Goal: Information Seeking & Learning: Find specific page/section

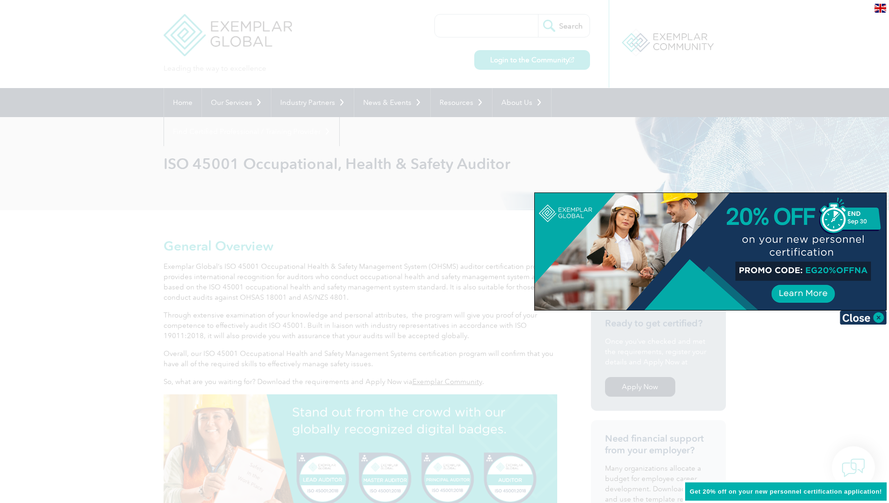
click at [392, 224] on div at bounding box center [444, 251] width 889 height 503
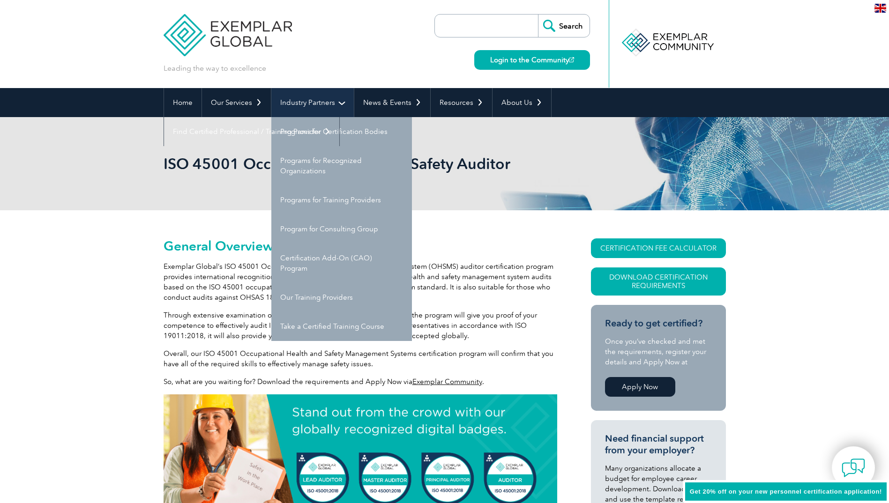
click at [340, 103] on link "Industry Partners" at bounding box center [312, 102] width 82 height 29
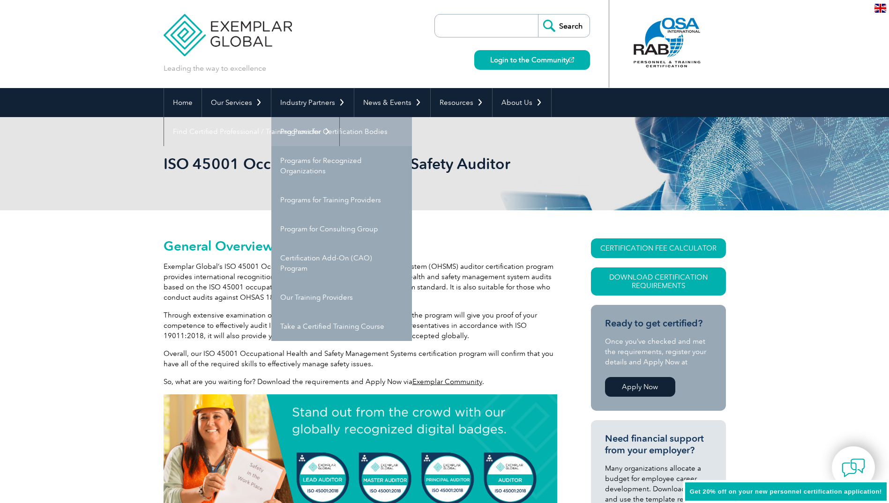
click at [377, 133] on link "Programs for Certification Bodies" at bounding box center [341, 131] width 141 height 29
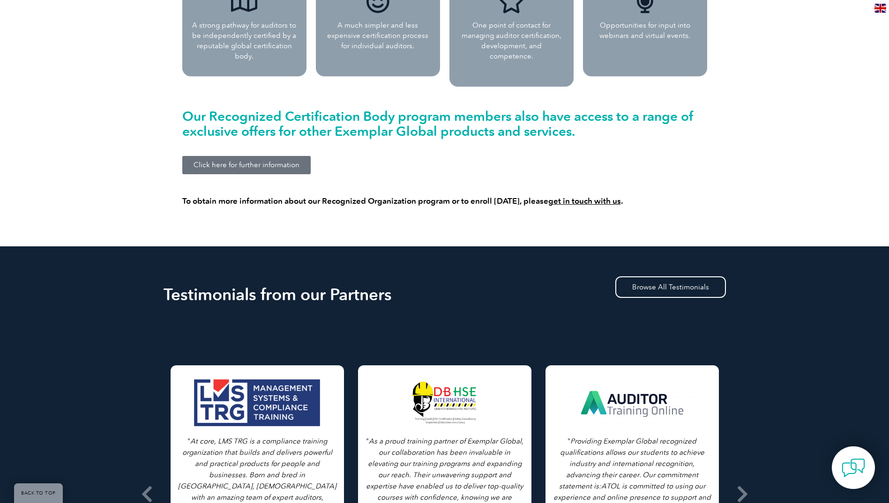
scroll to position [1114, 0]
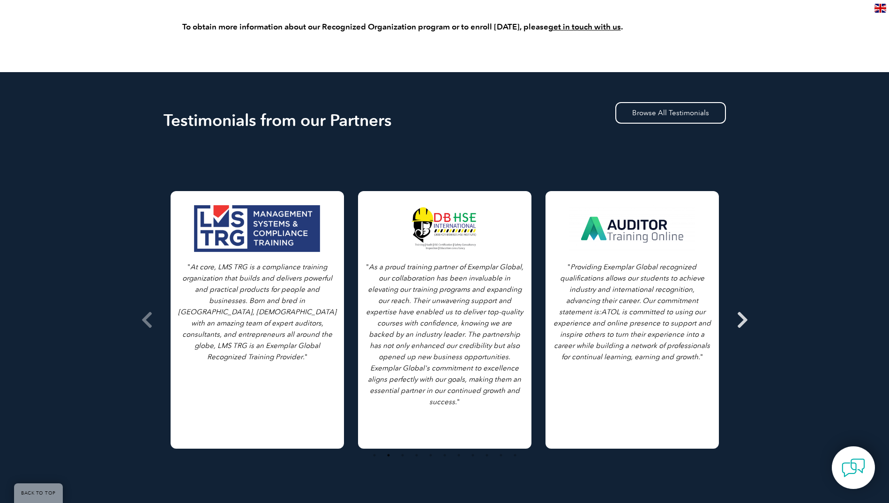
click at [741, 320] on icon at bounding box center [743, 320] width 12 height 0
click at [745, 320] on icon at bounding box center [743, 320] width 12 height 0
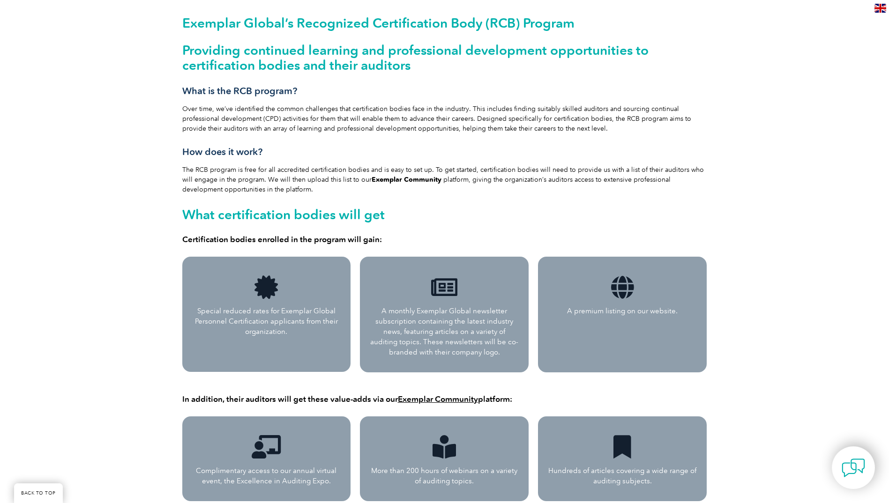
scroll to position [0, 0]
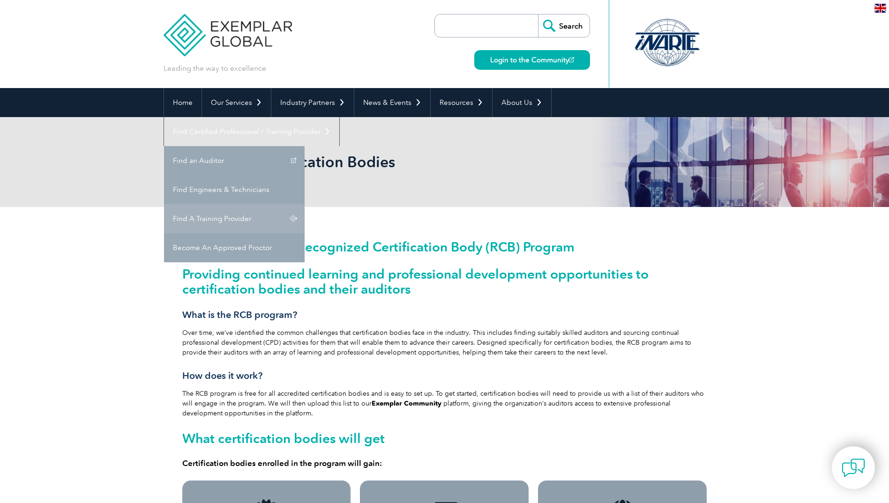
click at [305, 204] on link "Find A Training Provider" at bounding box center [234, 218] width 141 height 29
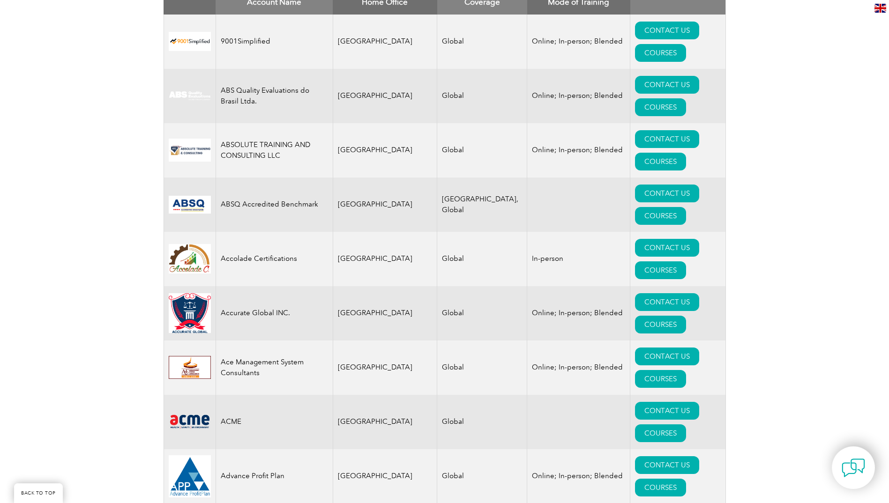
scroll to position [141, 0]
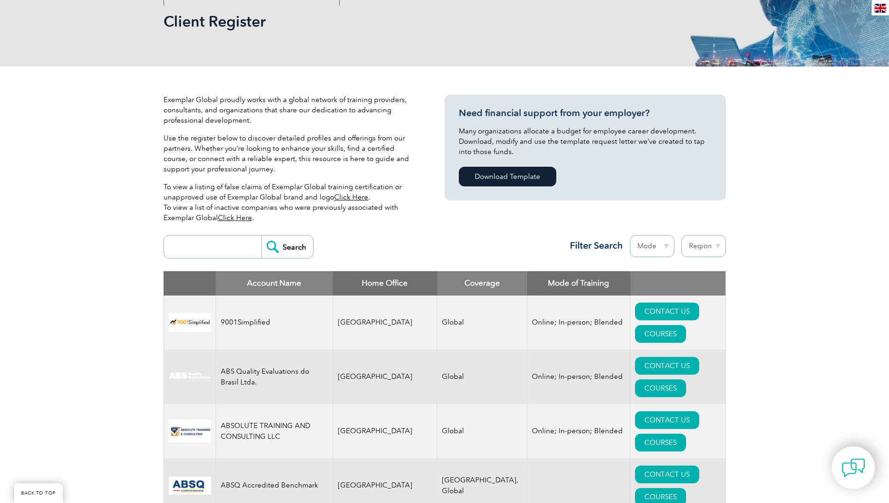
click at [716, 252] on select "Region [GEOGRAPHIC_DATA] [GEOGRAPHIC_DATA] [GEOGRAPHIC_DATA] [GEOGRAPHIC_DATA] …" at bounding box center [703, 246] width 45 height 22
select select "[GEOGRAPHIC_DATA]"
click at [681, 235] on select "Region [GEOGRAPHIC_DATA] [GEOGRAPHIC_DATA] [GEOGRAPHIC_DATA] [GEOGRAPHIC_DATA] …" at bounding box center [703, 246] width 45 height 22
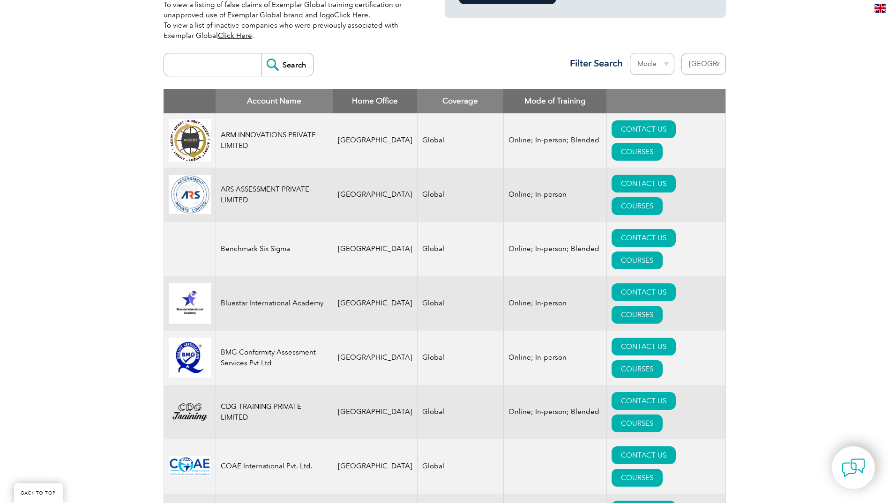
scroll to position [306, 0]
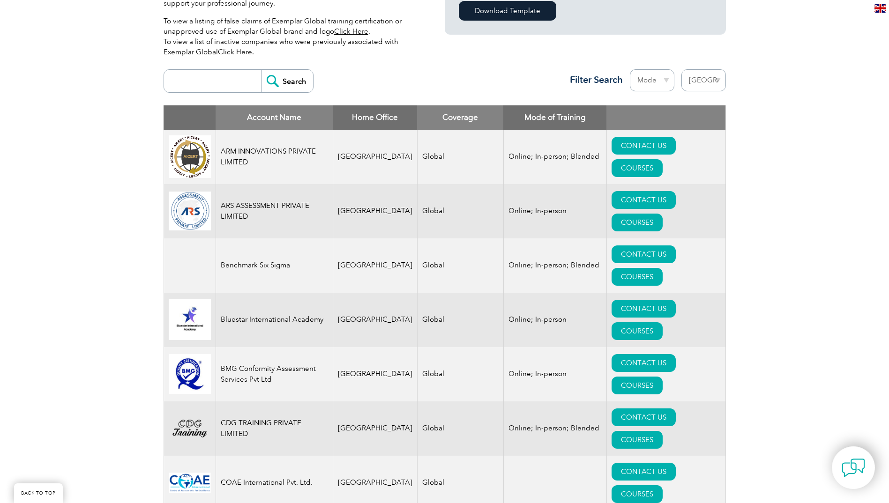
click at [722, 77] on select "Region Australia Bahrain Bangladesh Brazil Canada Colombia Dominican Republic E…" at bounding box center [703, 80] width 45 height 22
select select "[GEOGRAPHIC_DATA]"
click at [681, 69] on select "Region Australia Bahrain Bangladesh Brazil Canada Colombia Dominican Republic E…" at bounding box center [703, 80] width 45 height 22
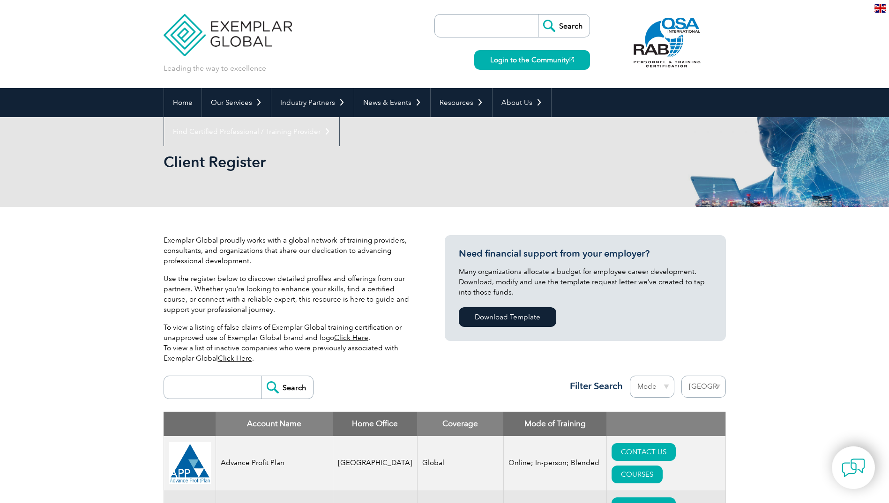
scroll to position [187, 0]
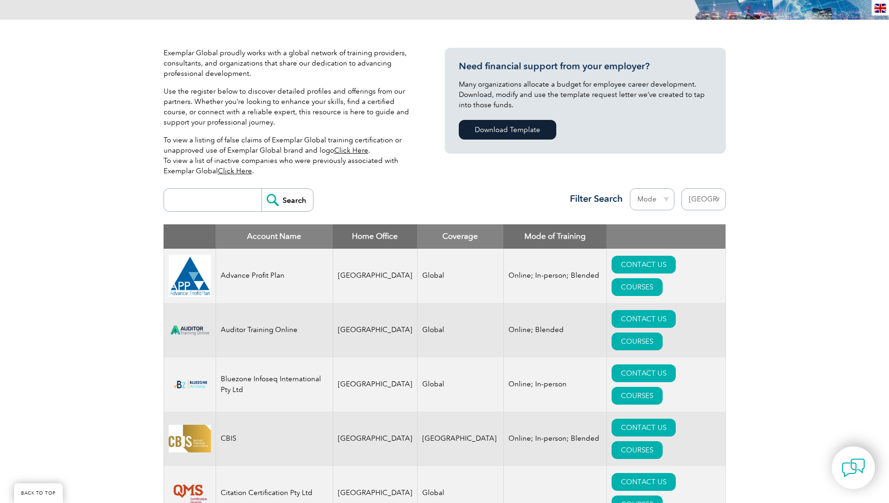
click at [715, 195] on select "Region [GEOGRAPHIC_DATA] [GEOGRAPHIC_DATA] [GEOGRAPHIC_DATA] [GEOGRAPHIC_DATA] …" at bounding box center [703, 199] width 45 height 22
select select "[GEOGRAPHIC_DATA]"
click at [681, 188] on select "Region [GEOGRAPHIC_DATA] [GEOGRAPHIC_DATA] [GEOGRAPHIC_DATA] [GEOGRAPHIC_DATA] …" at bounding box center [703, 199] width 45 height 22
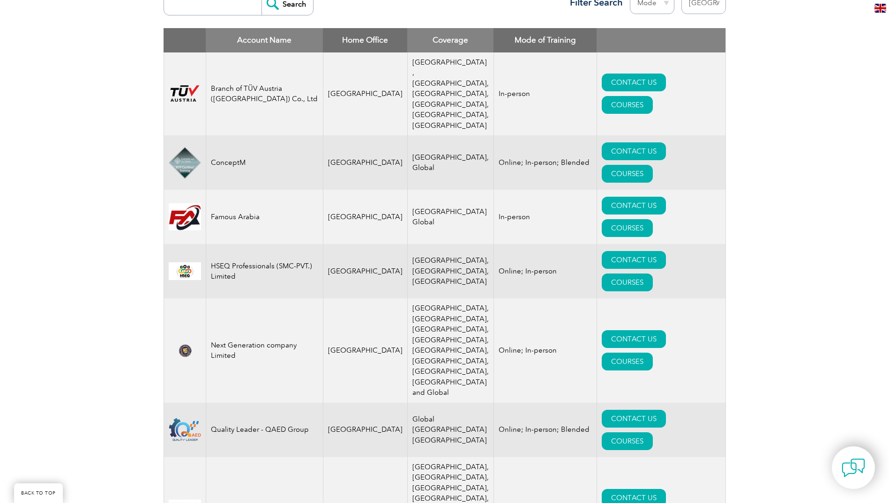
scroll to position [410, 0]
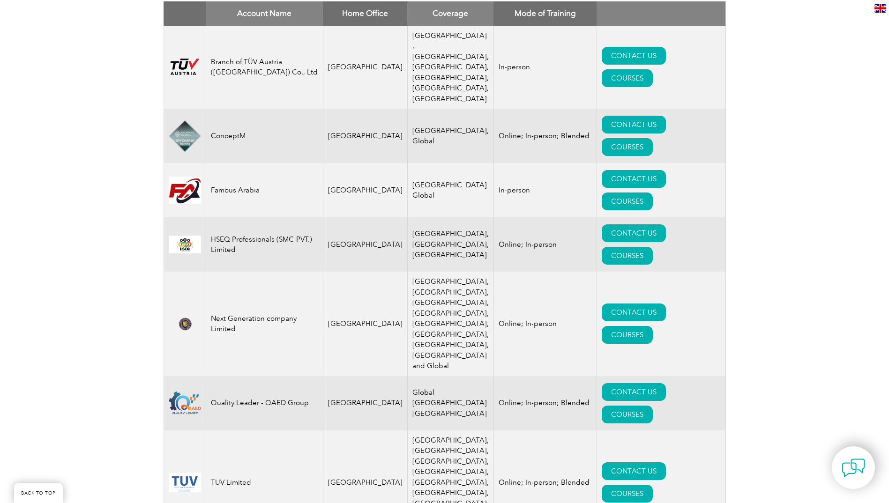
drag, startPoint x: 167, startPoint y: 342, endPoint x: 201, endPoint y: 347, distance: 33.7
click at [201, 431] on td at bounding box center [185, 483] width 42 height 104
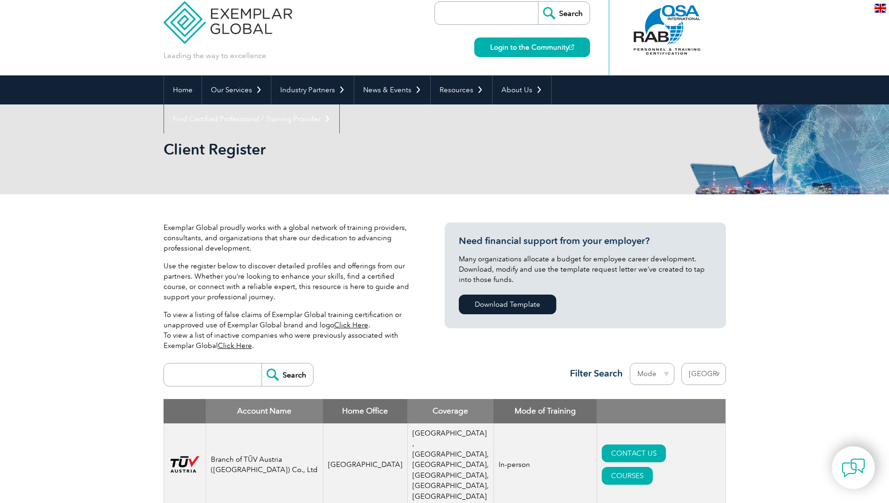
scroll to position [0, 0]
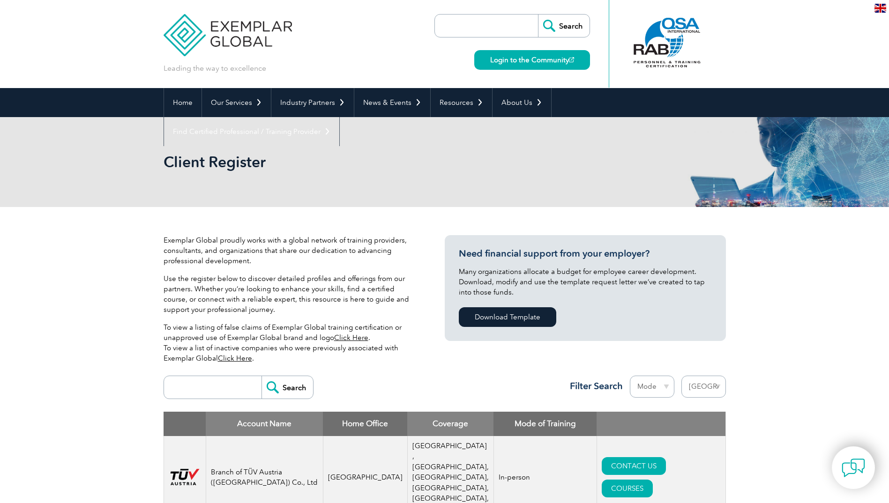
click at [713, 392] on select "Region Australia Bahrain Bangladesh Brazil Canada Colombia Dominican Republic E…" at bounding box center [703, 387] width 45 height 22
click at [716, 396] on select "Region Australia Bahrain Bangladesh Brazil Canada Colombia Dominican Republic E…" at bounding box center [703, 387] width 45 height 22
select select "[GEOGRAPHIC_DATA]"
click at [681, 376] on select "Region Australia Bahrain Bangladesh Brazil Canada Colombia Dominican Republic E…" at bounding box center [703, 387] width 45 height 22
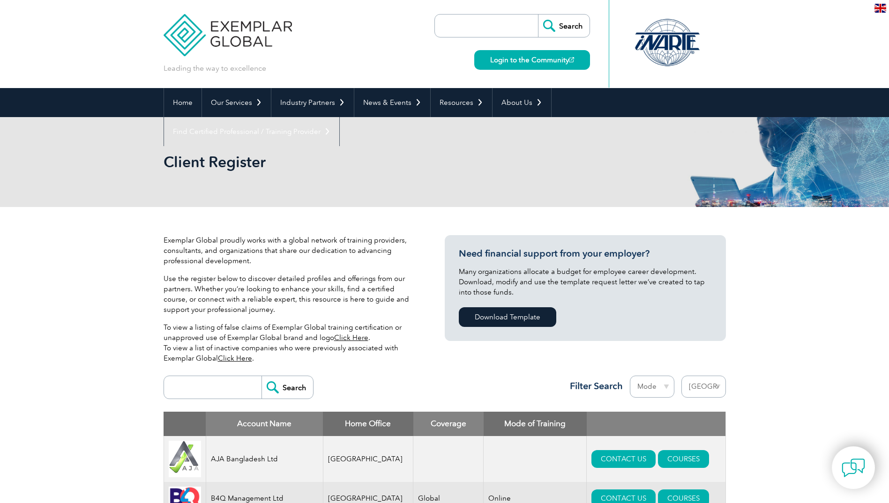
select select "[GEOGRAPHIC_DATA]"
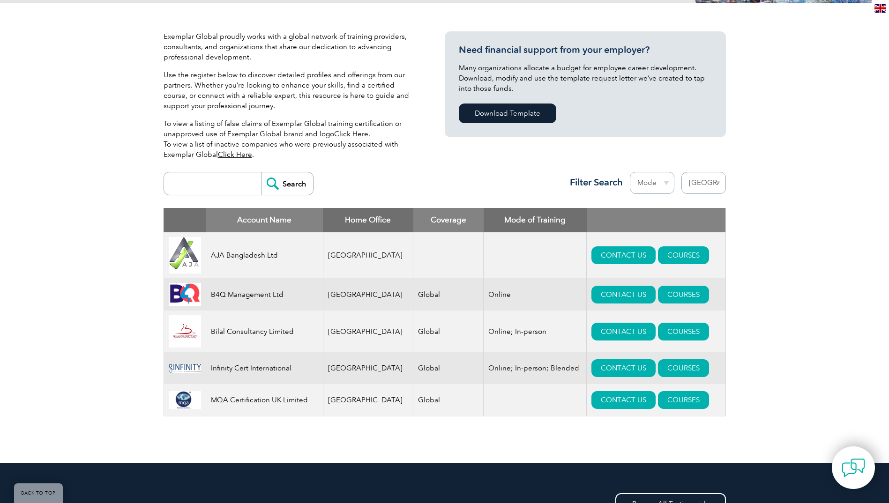
scroll to position [281, 0]
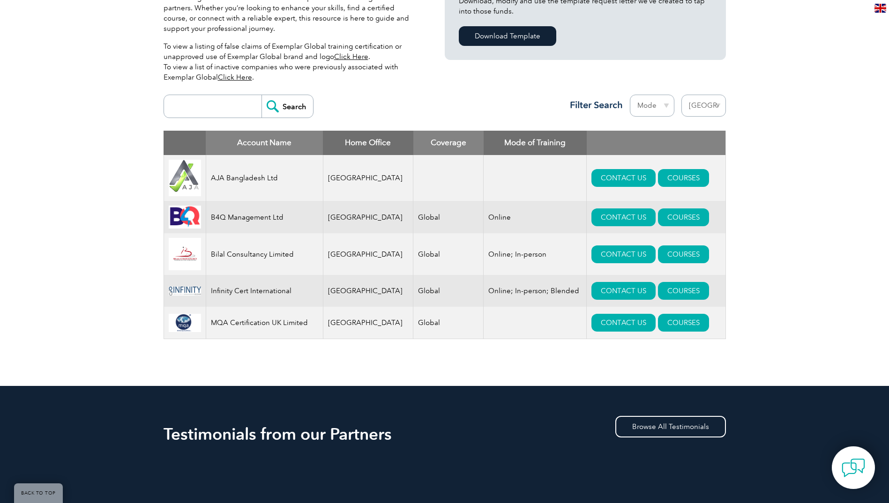
click at [712, 108] on select "Region [GEOGRAPHIC_DATA] [GEOGRAPHIC_DATA] [GEOGRAPHIC_DATA] [GEOGRAPHIC_DATA] …" at bounding box center [703, 106] width 45 height 22
click at [794, 145] on div "Exemplar Global proudly works with a global network of training providers, cons…" at bounding box center [444, 156] width 889 height 460
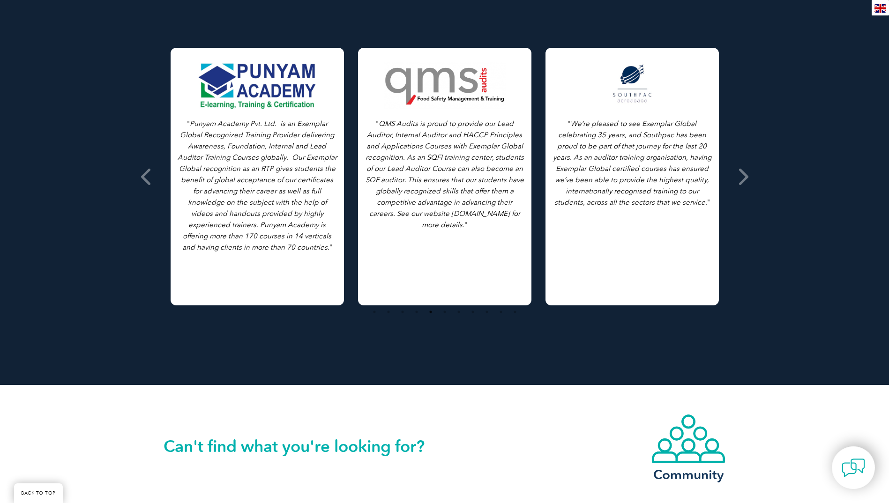
scroll to position [797, 0]
